Goal: Task Accomplishment & Management: Use online tool/utility

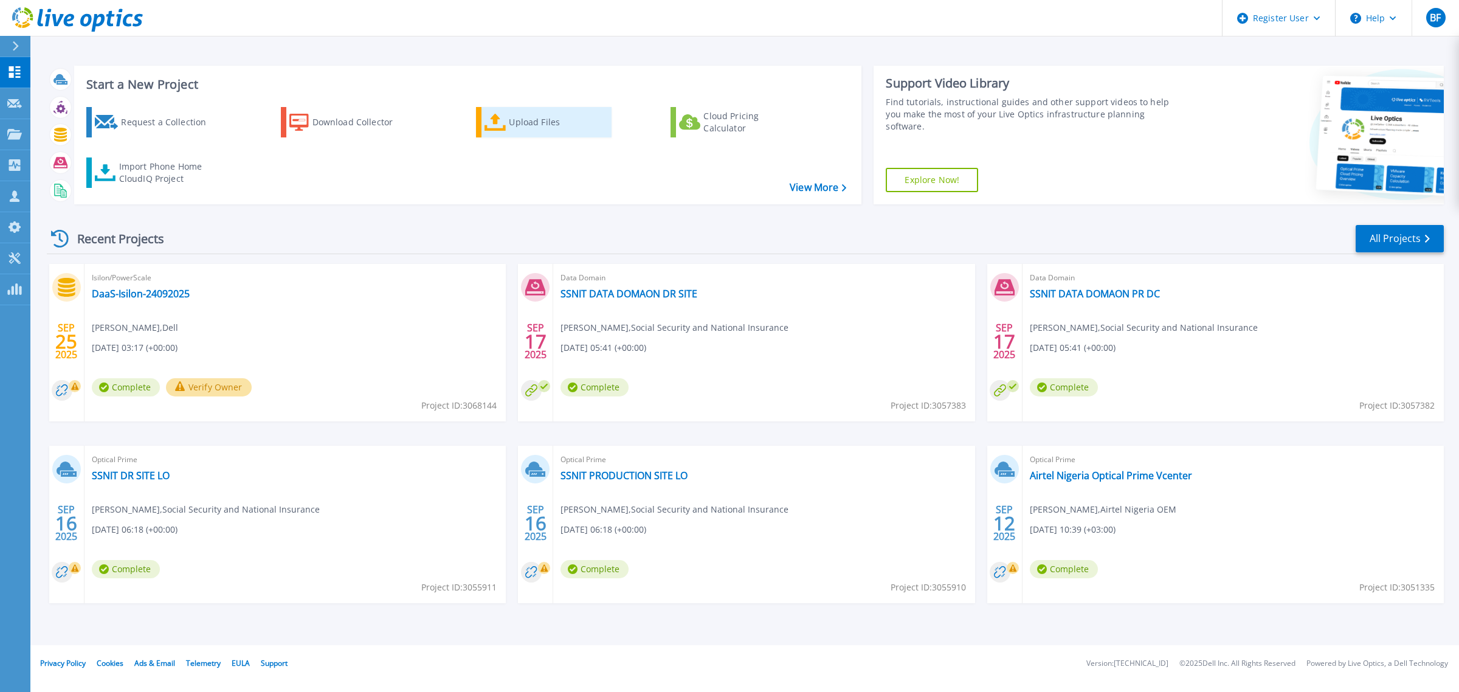
drag, startPoint x: 553, startPoint y: 126, endPoint x: 563, endPoint y: 134, distance: 12.2
click at [553, 126] on div "Upload Files" at bounding box center [557, 122] width 97 height 24
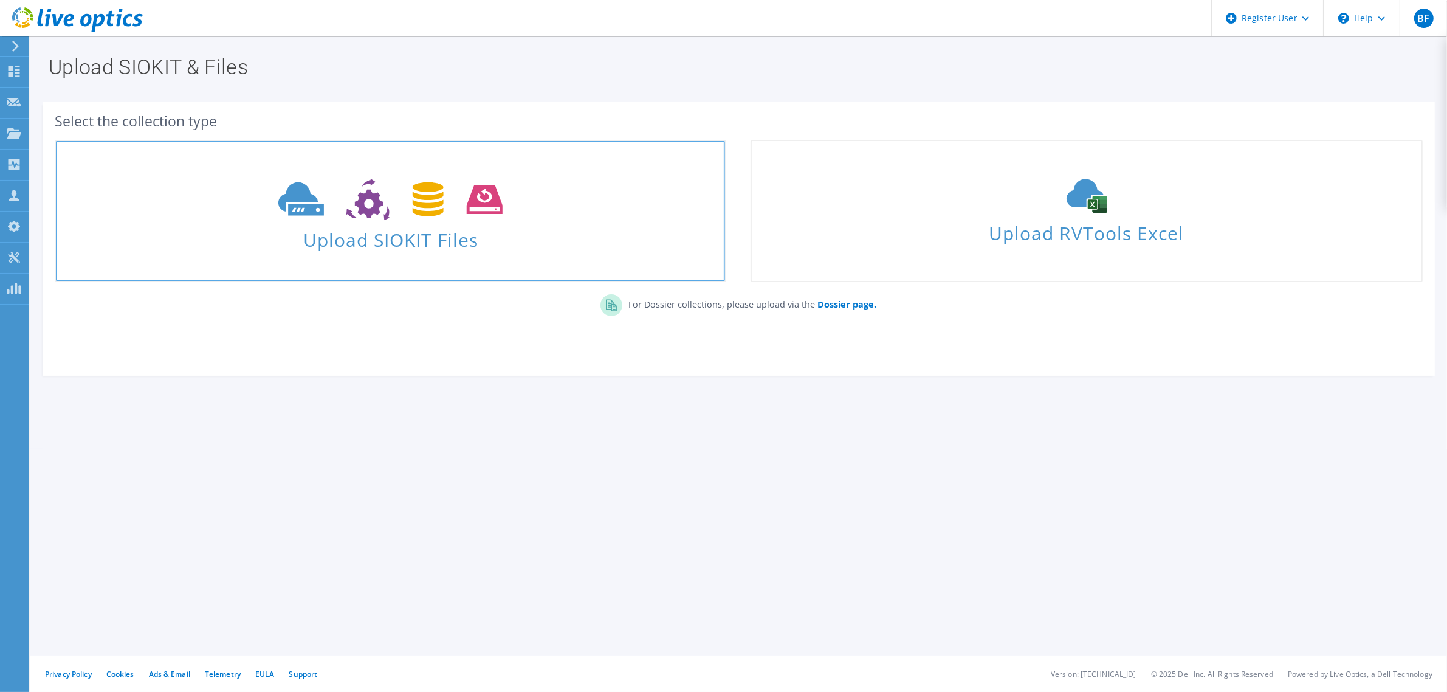
click at [404, 229] on span "Upload SIOKIT Files" at bounding box center [390, 236] width 669 height 26
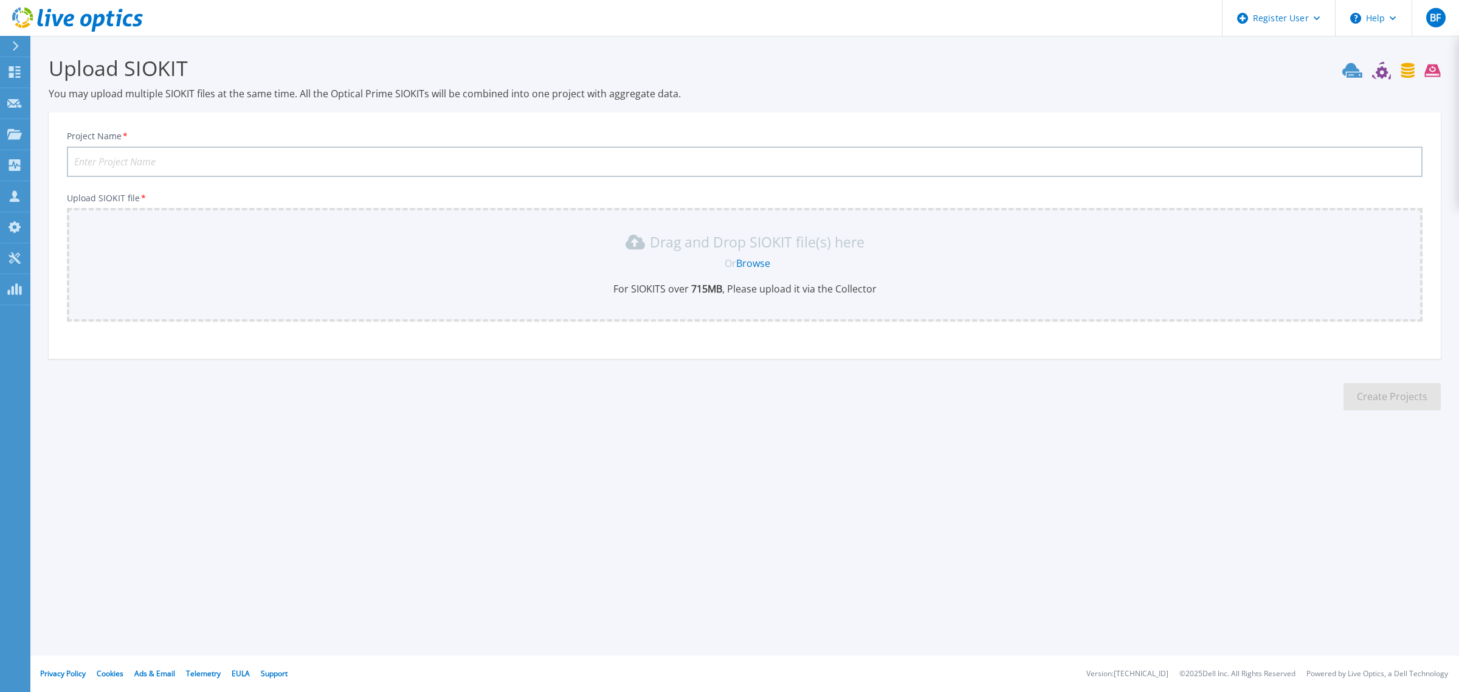
click at [746, 260] on link "Browse" at bounding box center [753, 262] width 34 height 13
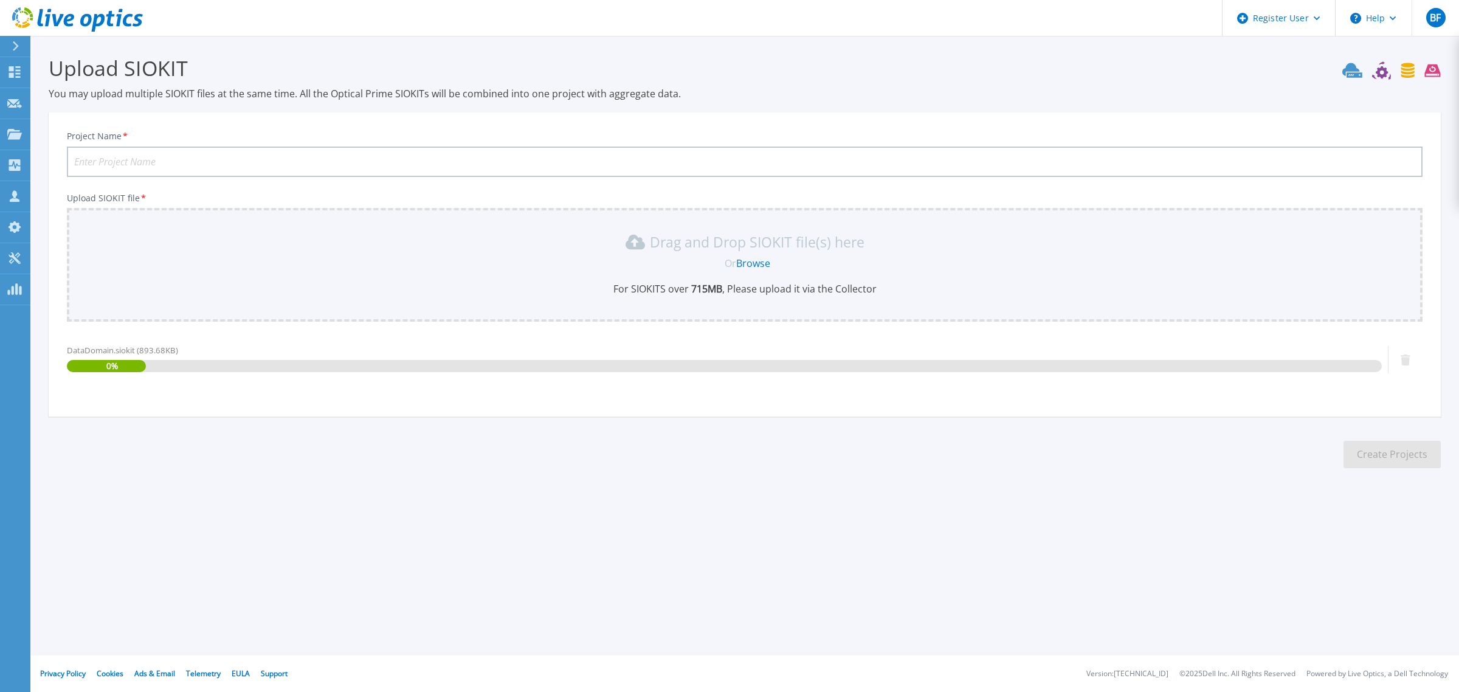
click at [242, 155] on input "Project Name *" at bounding box center [744, 161] width 1355 height 30
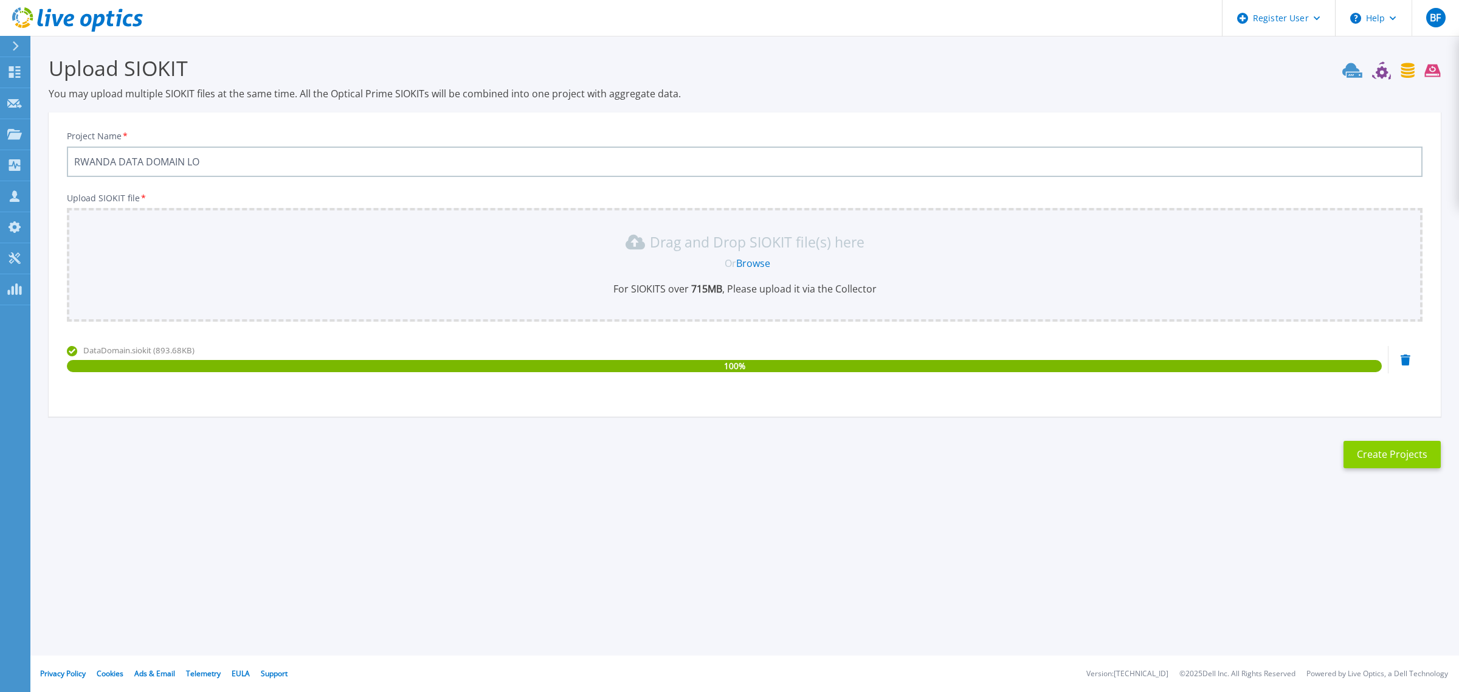
type input "RWANDA DATA DOMAIN LO"
click at [1375, 447] on button "Create Projects" at bounding box center [1391, 454] width 97 height 27
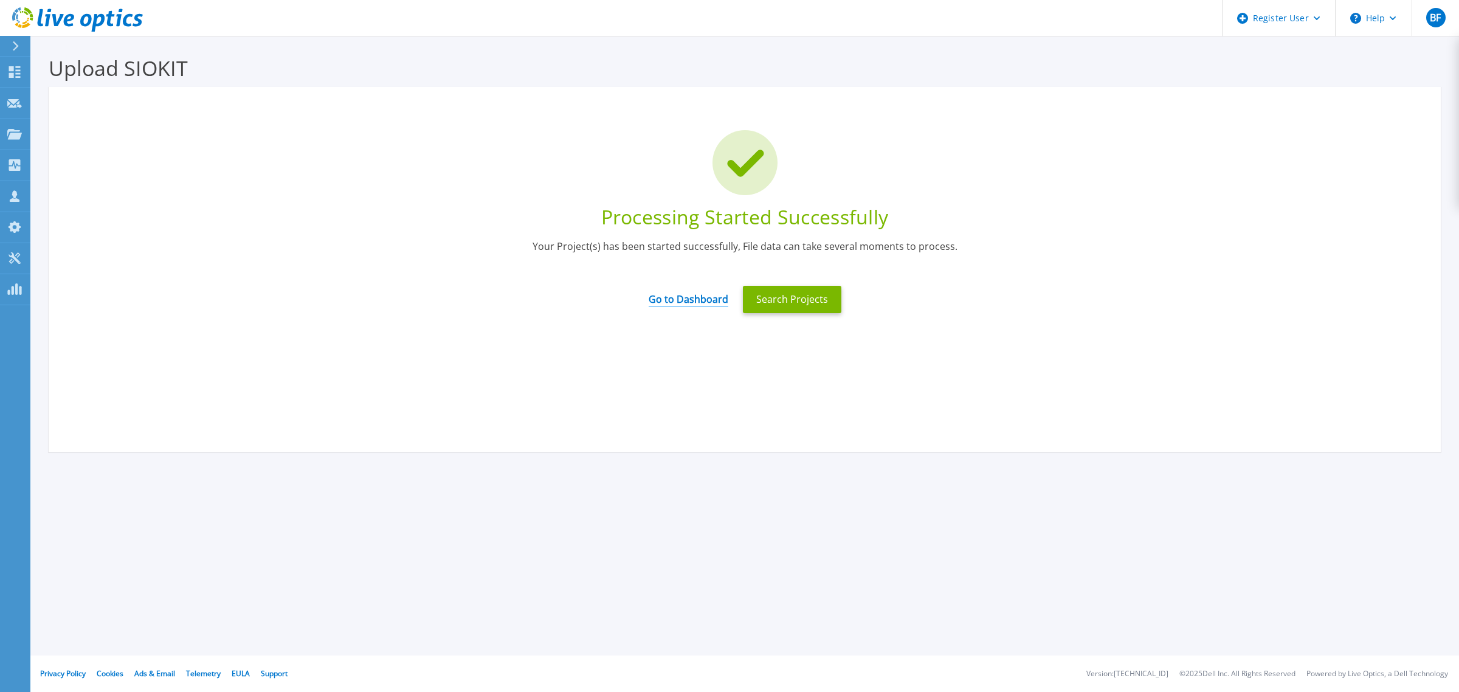
click at [697, 295] on link "Go to Dashboard" at bounding box center [688, 295] width 80 height 24
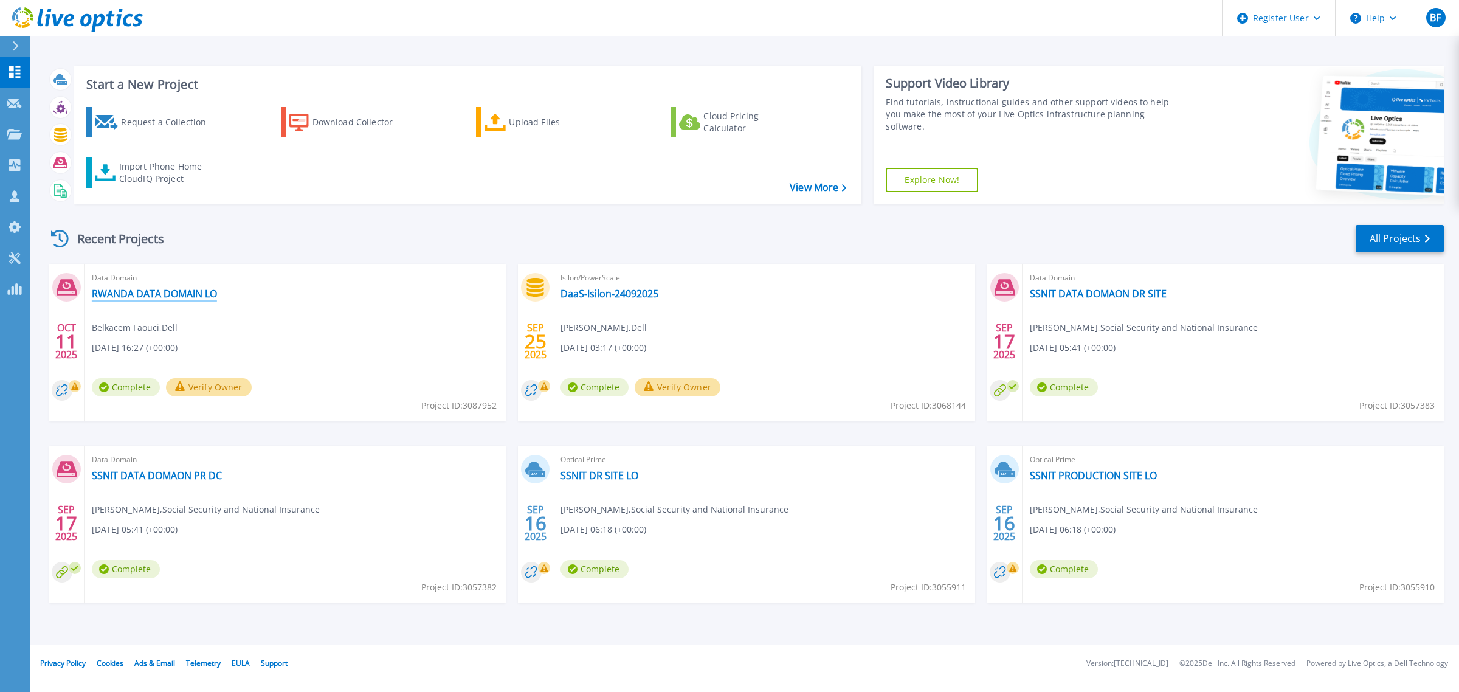
drag, startPoint x: 152, startPoint y: 294, endPoint x: 156, endPoint y: 299, distance: 6.6
click at [152, 294] on link "RWANDA DATA DOMAIN LO" at bounding box center [154, 293] width 125 height 12
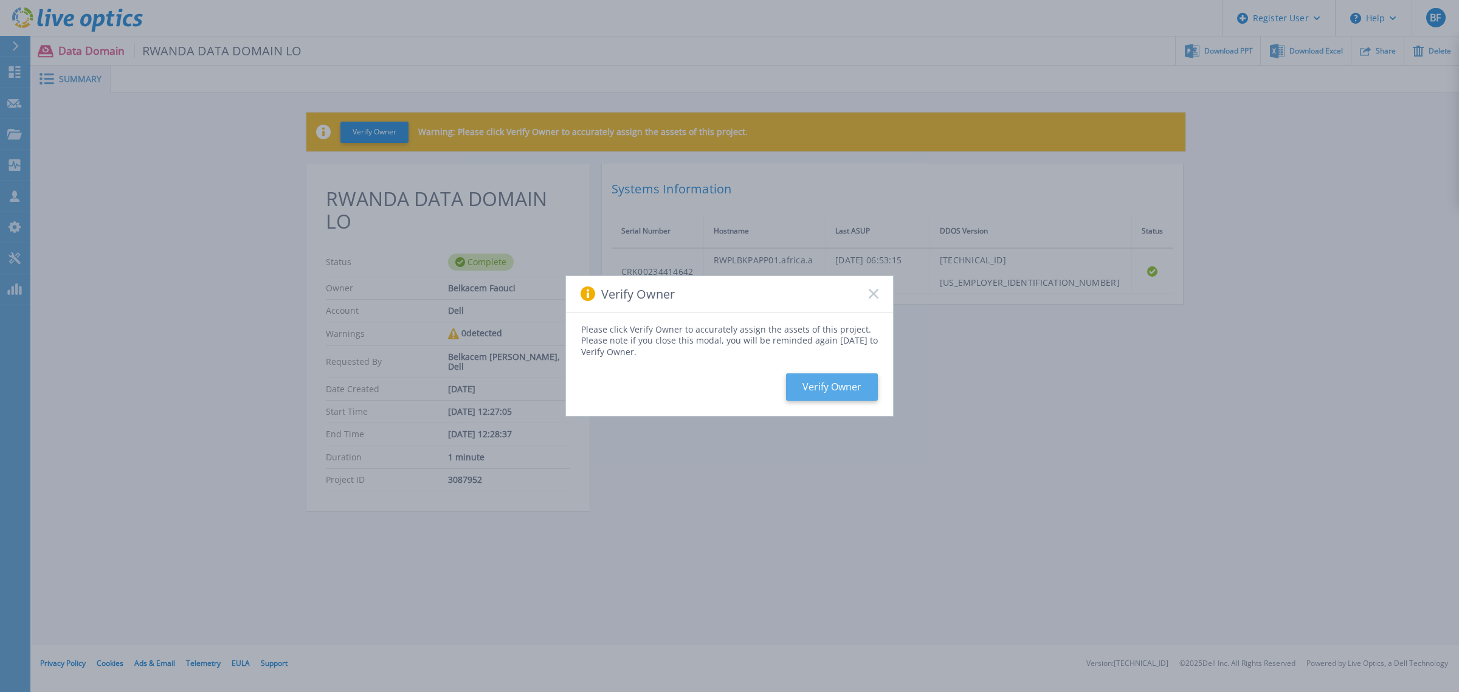
click at [831, 384] on button "Verify Owner" at bounding box center [832, 386] width 92 height 27
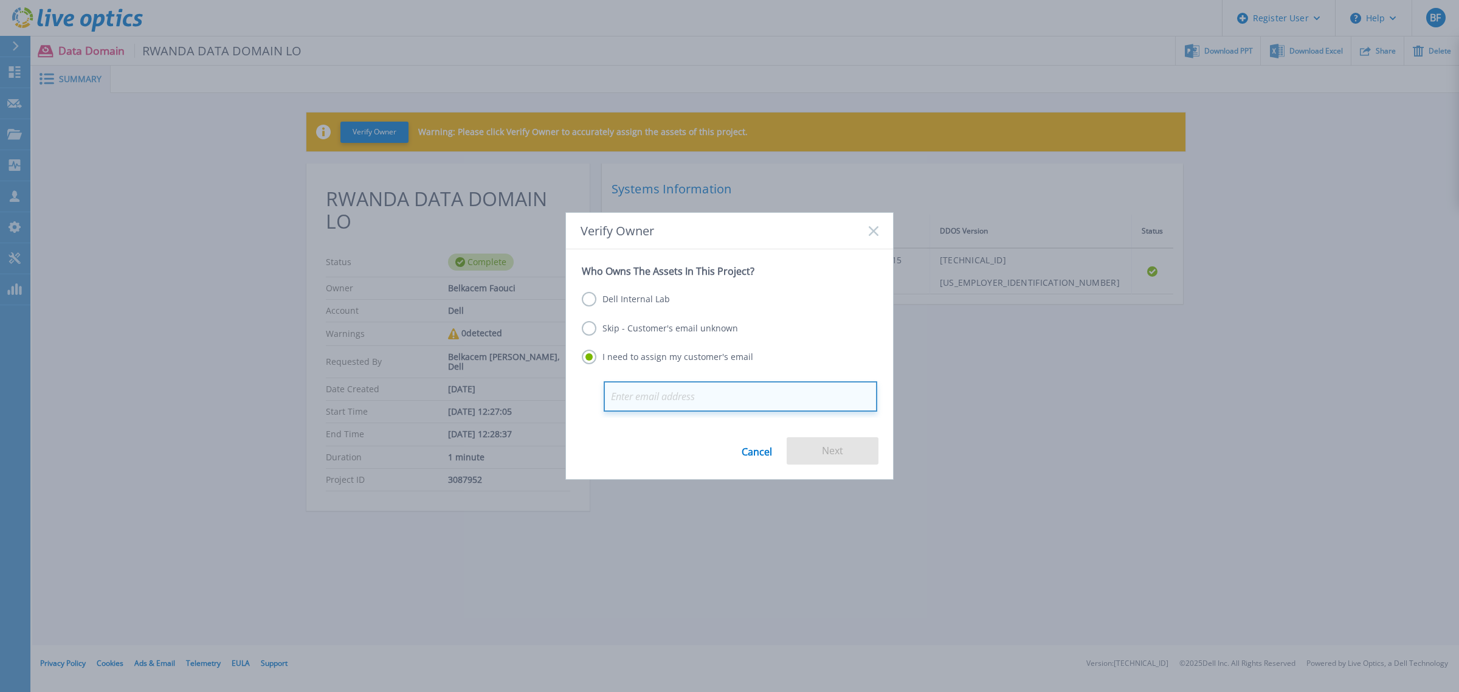
click at [681, 390] on input "email" at bounding box center [741, 396] width 274 height 30
paste input "Renatha Ahishakiye <renatha1.ahishakiye@rw.airtel.com>"
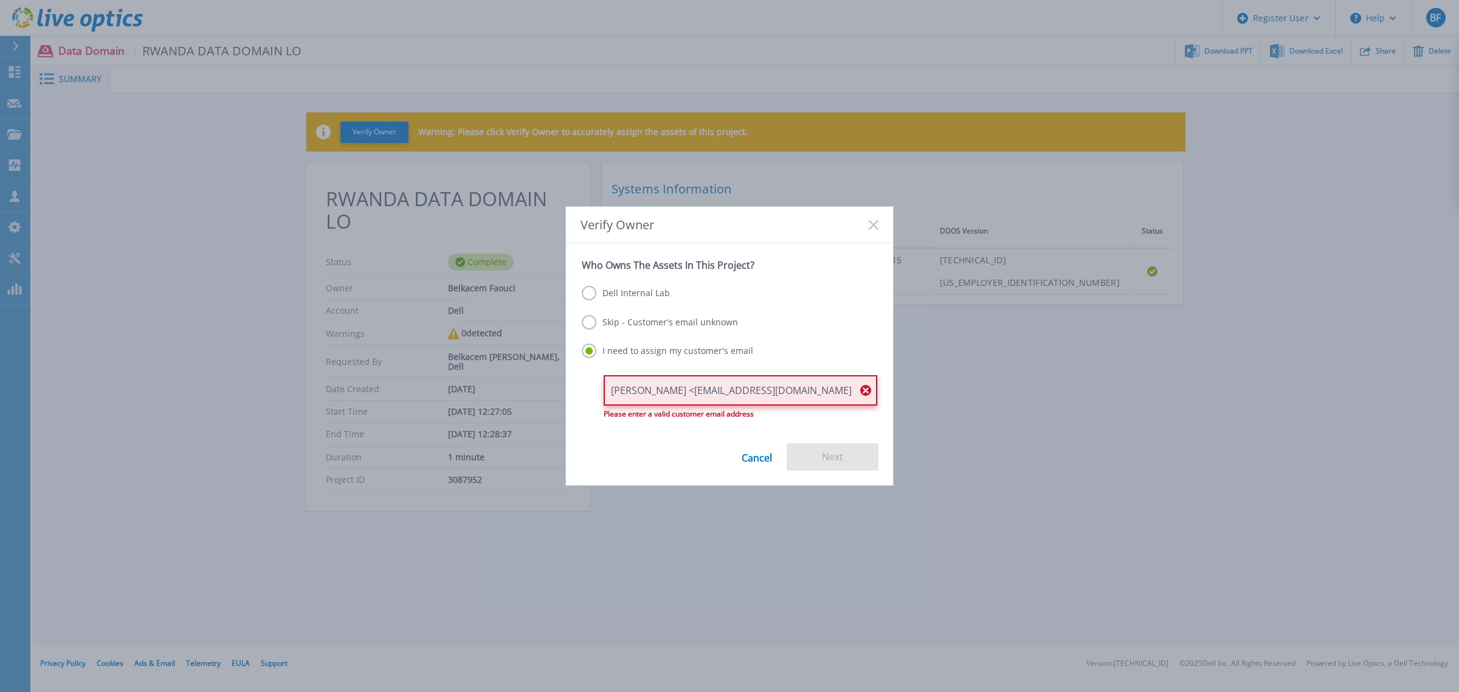
drag, startPoint x: 694, startPoint y: 388, endPoint x: 523, endPoint y: 393, distance: 170.9
click at [523, 393] on div "Verify Owner Who Owns The Assets In This Project? Dell Internal Lab Skip - Cust…" at bounding box center [729, 346] width 1459 height 692
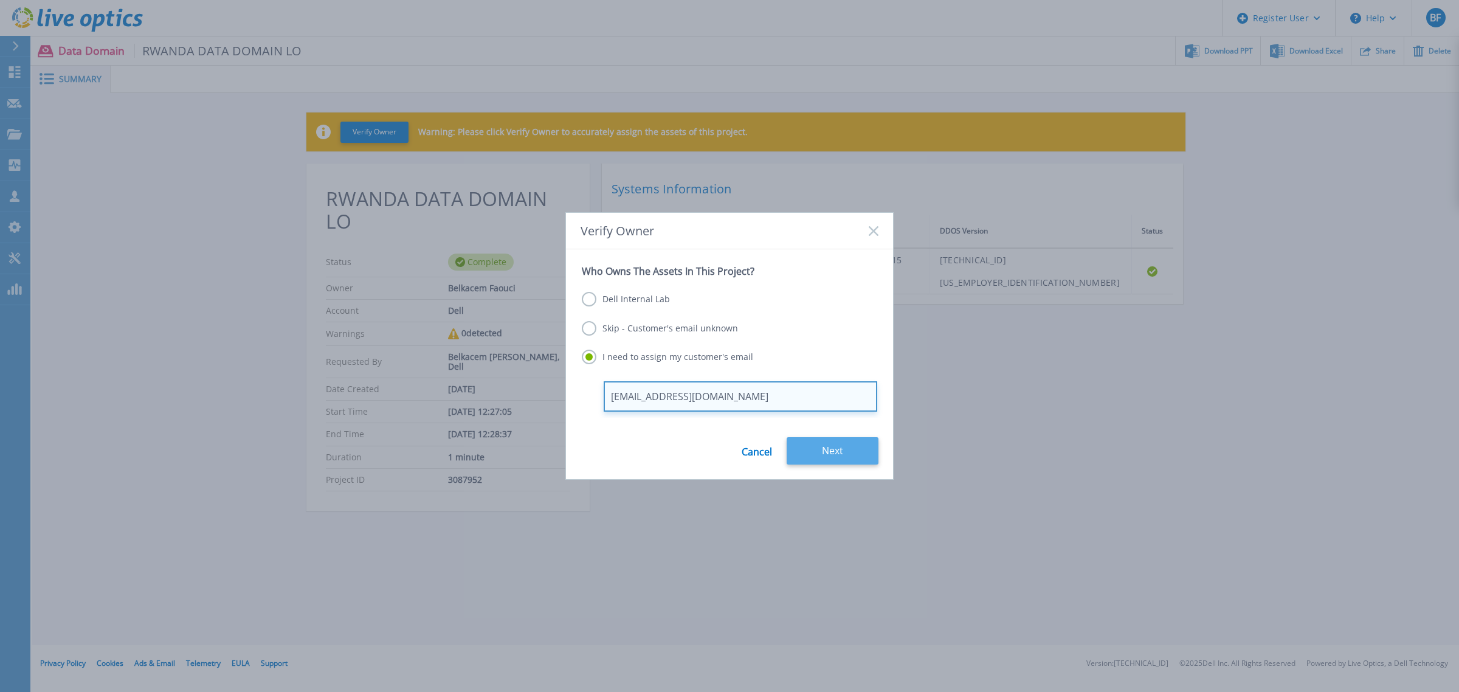
type input "renatha1.ahishakiye@rw.airtel.com"
click at [842, 453] on button "Next" at bounding box center [832, 450] width 92 height 27
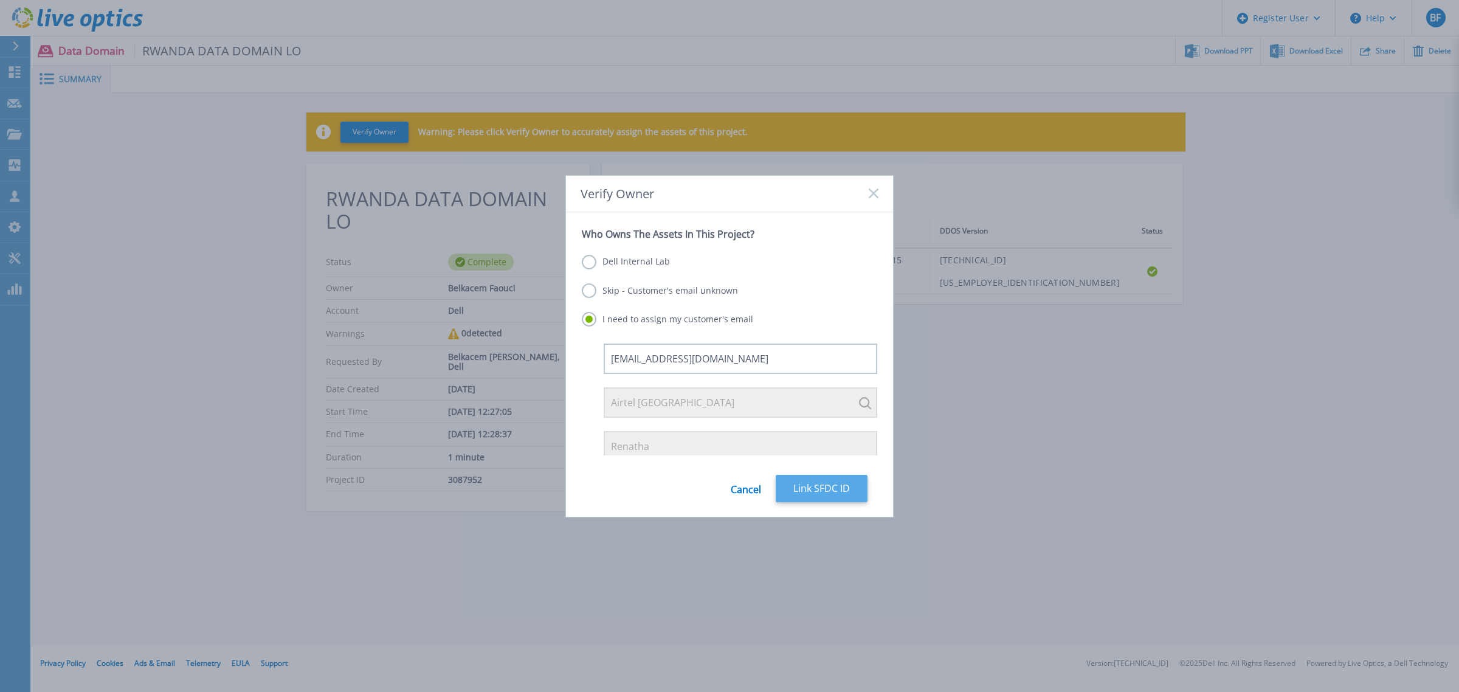
click at [821, 494] on button "Link SFDC ID" at bounding box center [822, 488] width 92 height 27
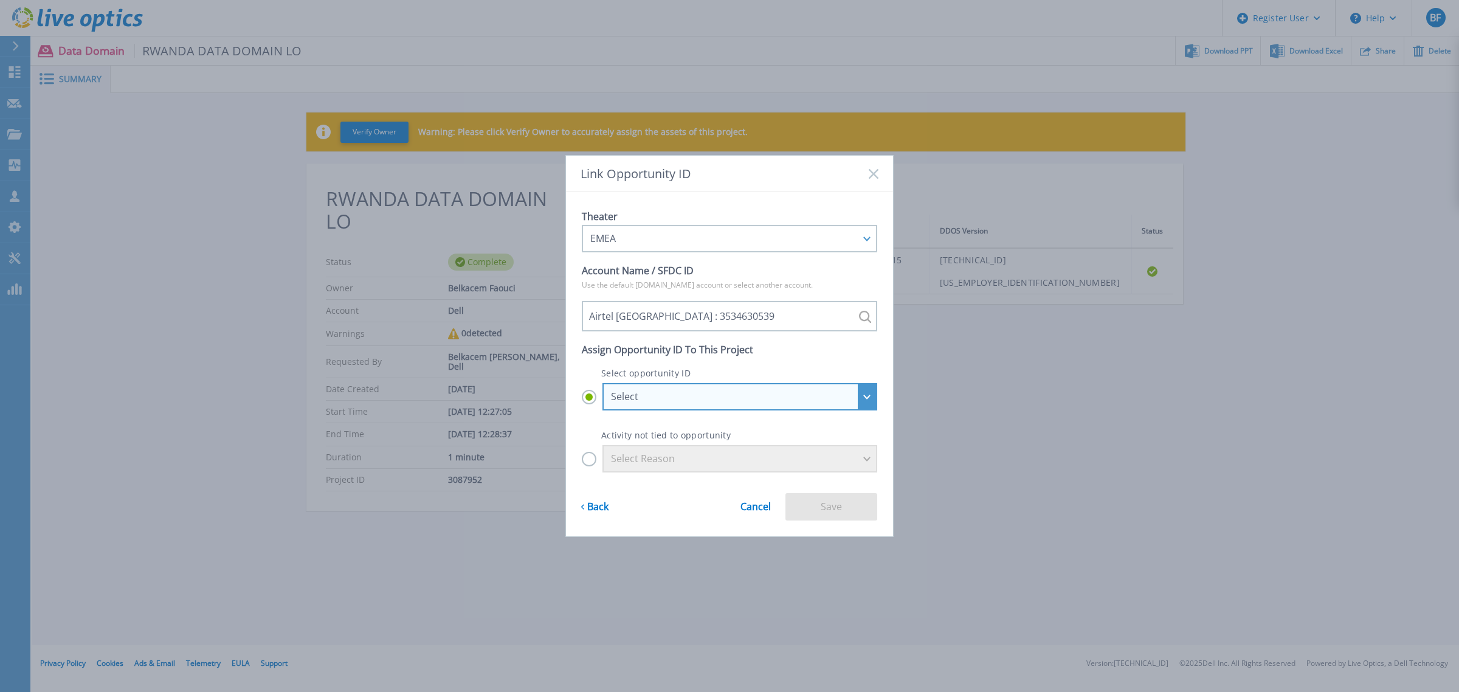
click at [693, 389] on div "Select" at bounding box center [739, 396] width 275 height 27
click at [0, 0] on input "Select Select Airtel Rwanda - Airtel Phase 3 - Rwanda : 29949164 Airtel Rwanda …" at bounding box center [0, 0] width 0 height 0
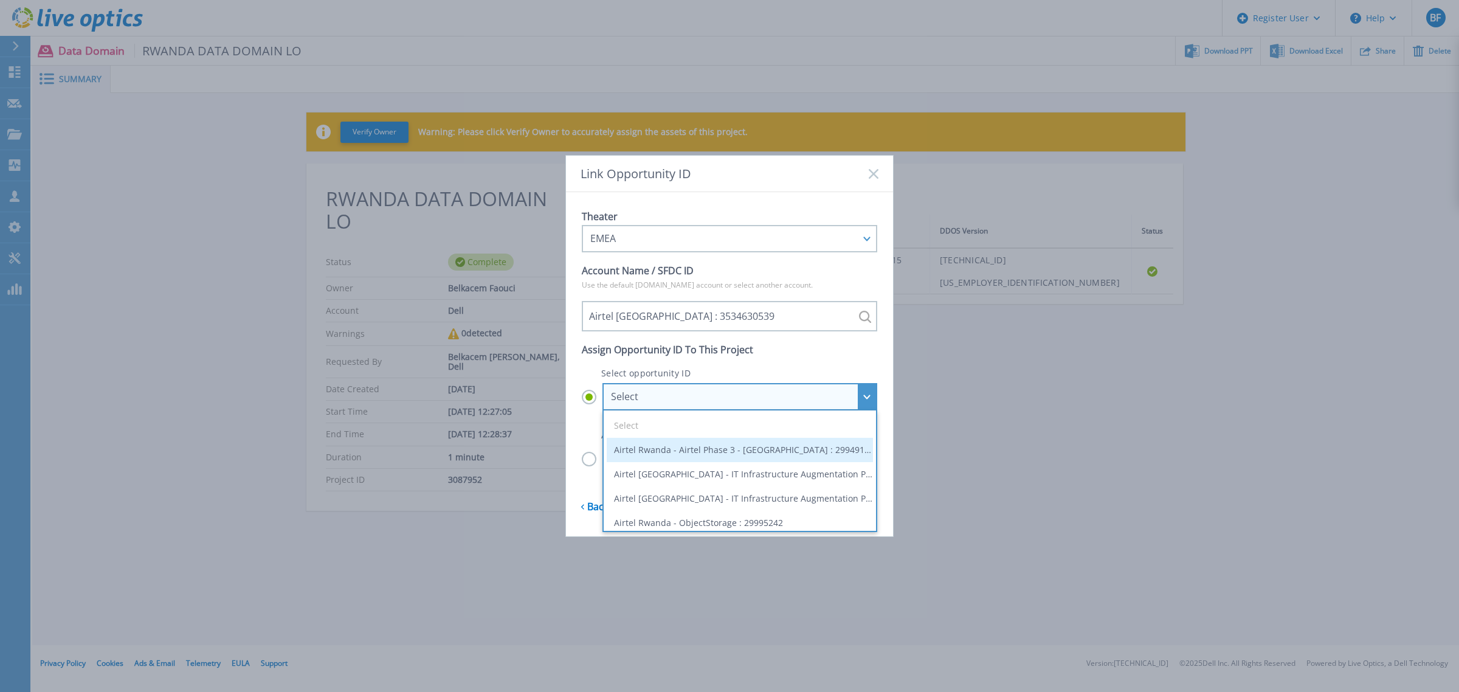
click at [754, 450] on li "Airtel Rwanda - Airtel Phase 3 - Rwanda : 29949164" at bounding box center [740, 450] width 266 height 24
click at [0, 0] on input "Select Select Airtel Rwanda - Airtel Phase 3 - Rwanda : 29949164 Airtel Rwanda …" at bounding box center [0, 0] width 0 height 0
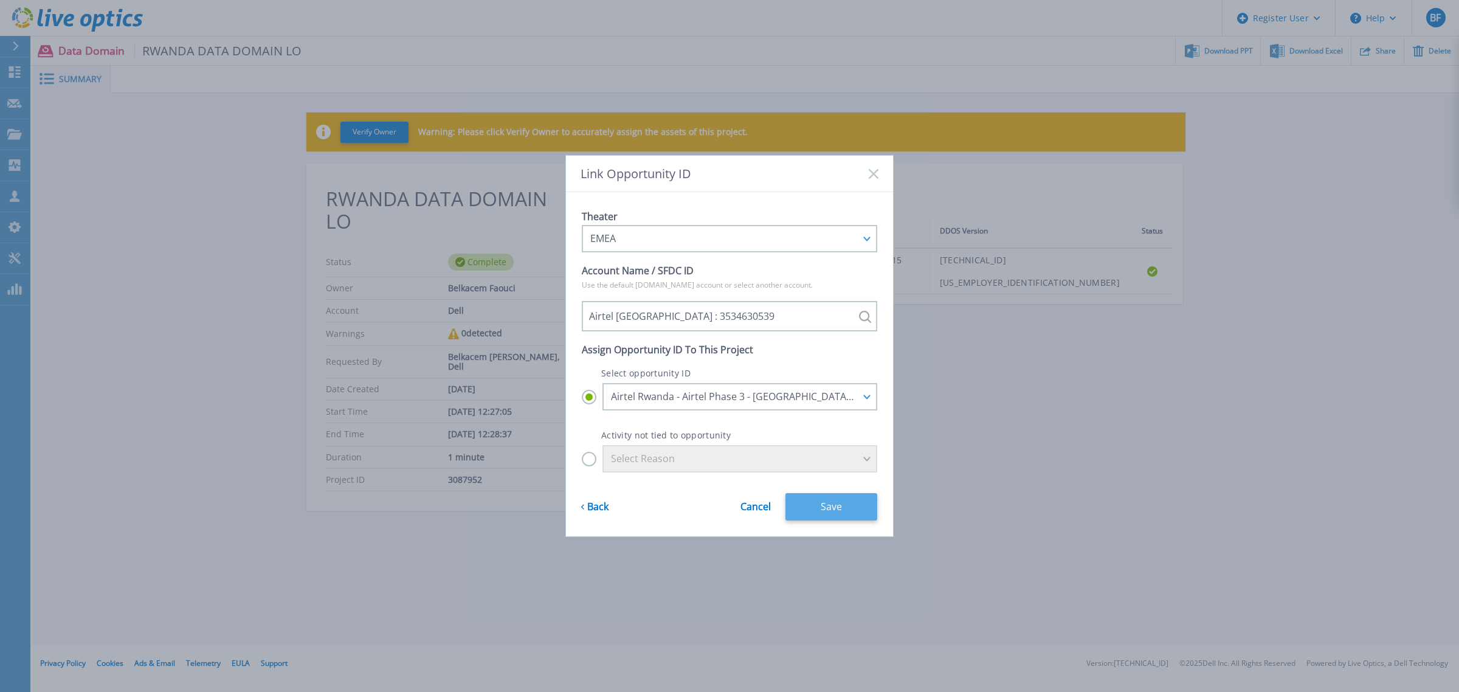
click at [834, 509] on button "Save" at bounding box center [831, 506] width 92 height 27
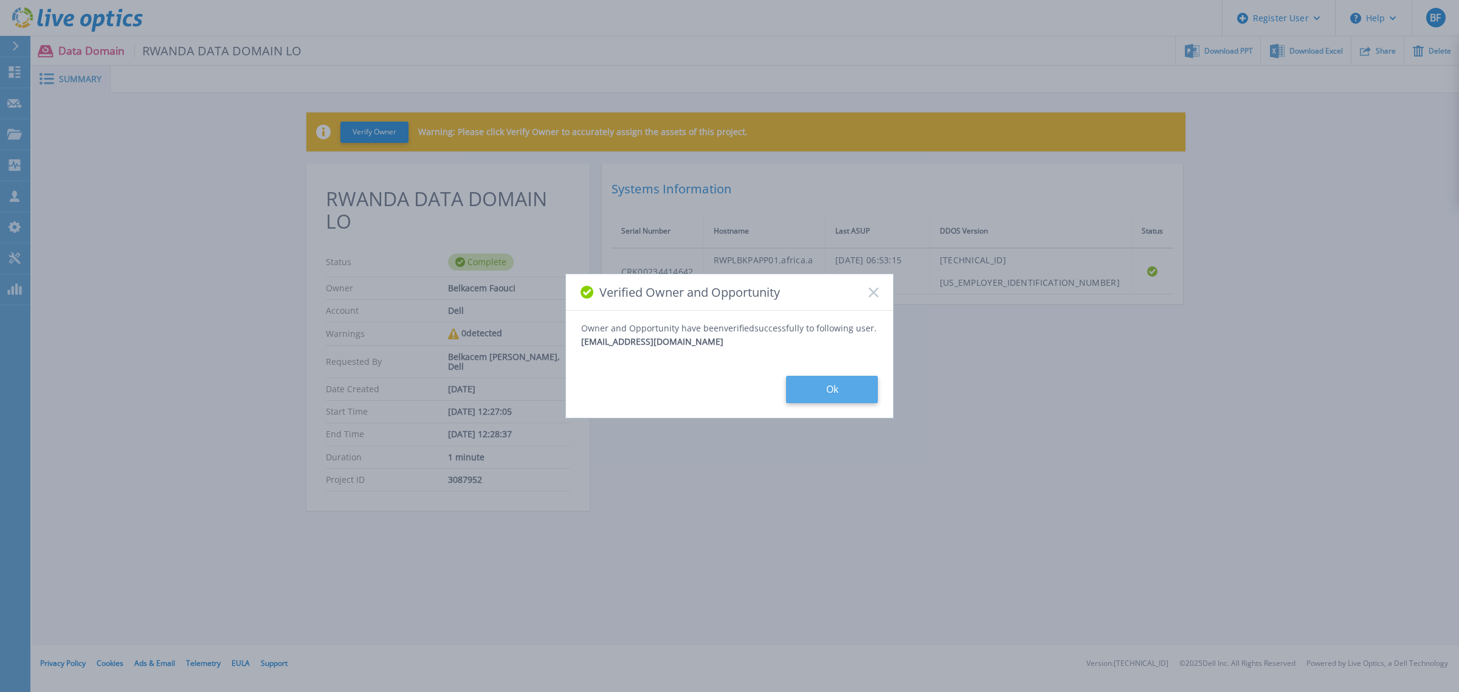
click at [827, 395] on button "Ok" at bounding box center [832, 389] width 92 height 27
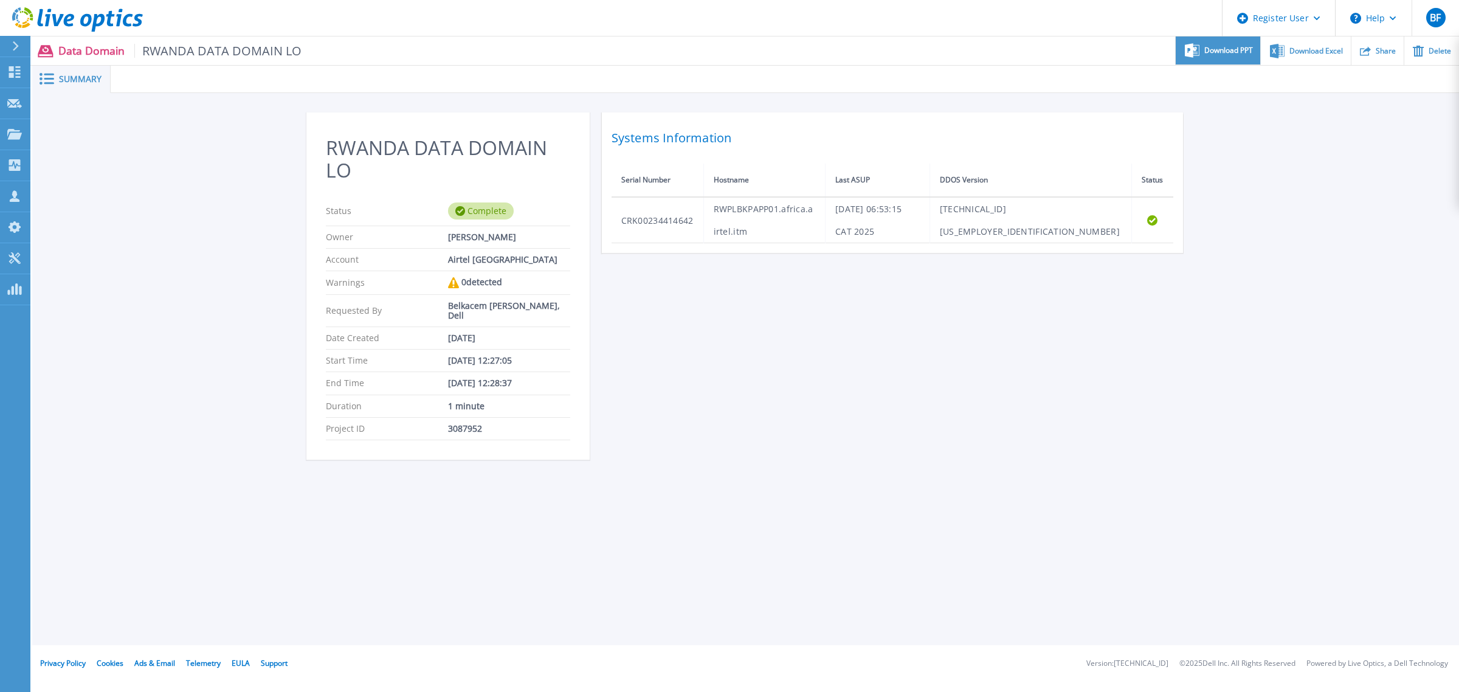
click at [1209, 58] on div "Download PPT" at bounding box center [1217, 50] width 84 height 29
